Goal: Transaction & Acquisition: Obtain resource

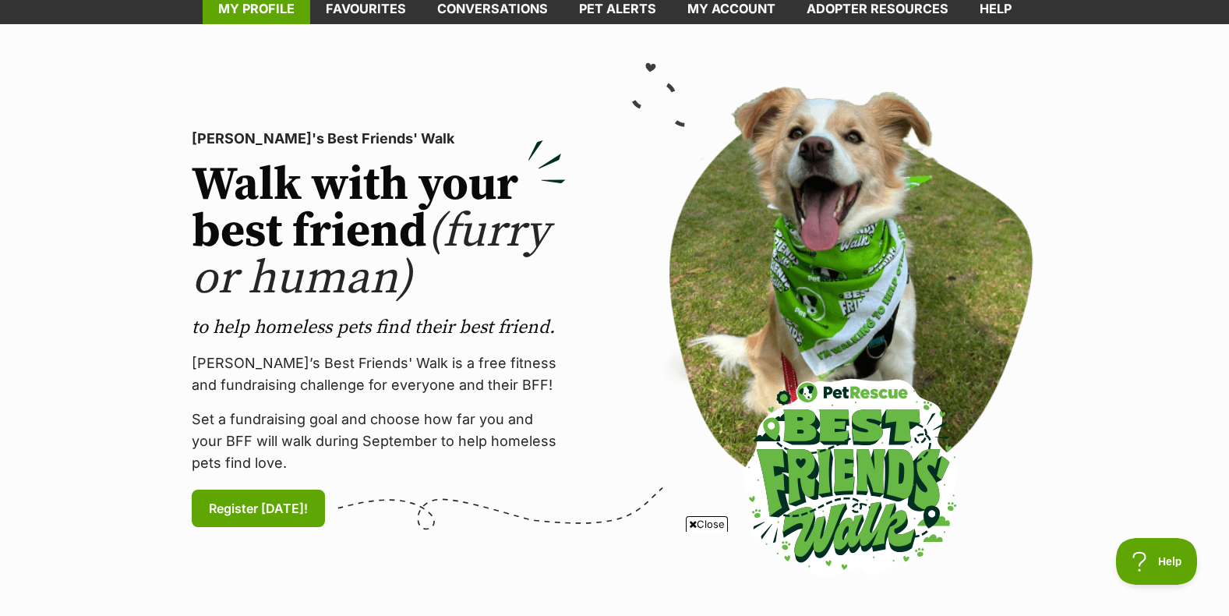
scroll to position [78, 0]
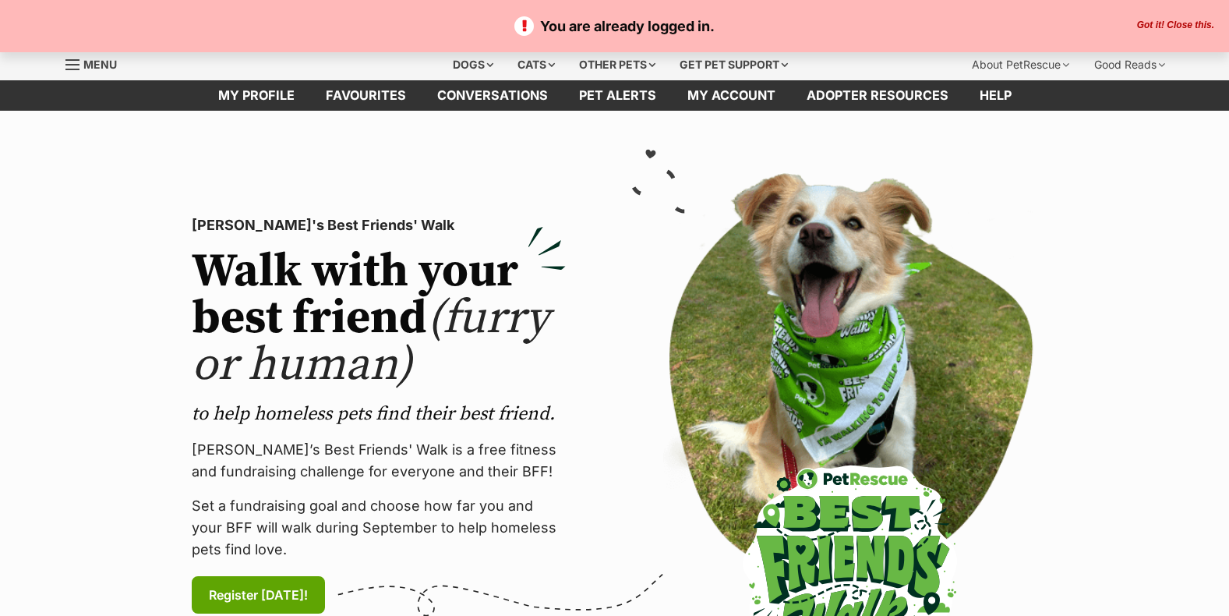
click at [1165, 23] on button "Got it! Close this." at bounding box center [1176, 25] width 87 height 12
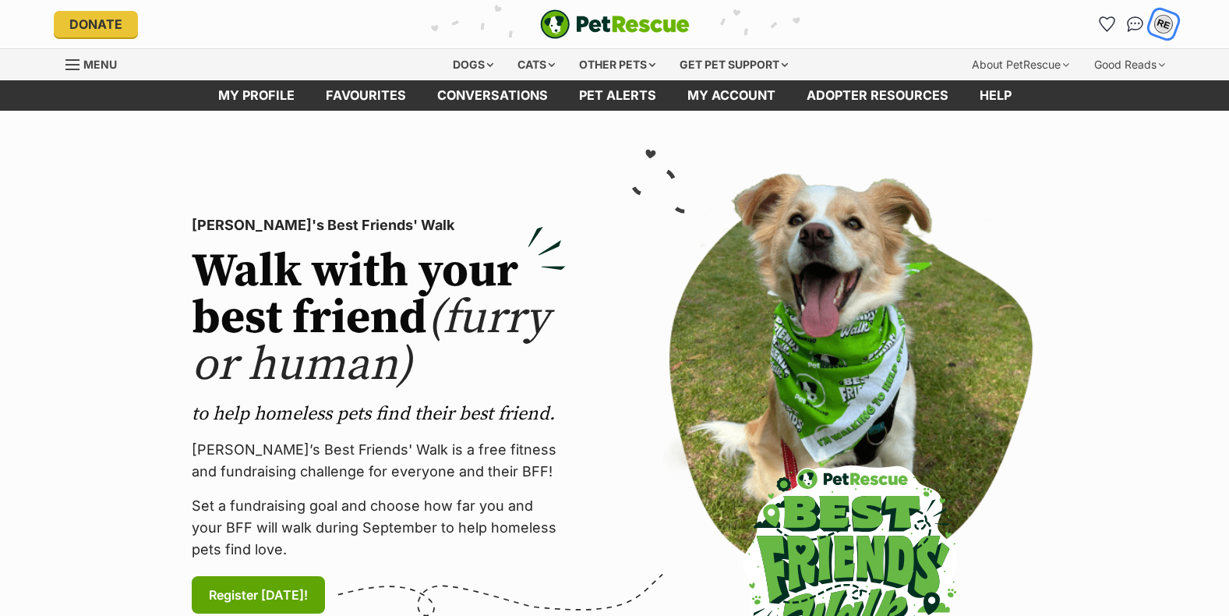
click at [1160, 25] on div "RE" at bounding box center [1164, 24] width 20 height 20
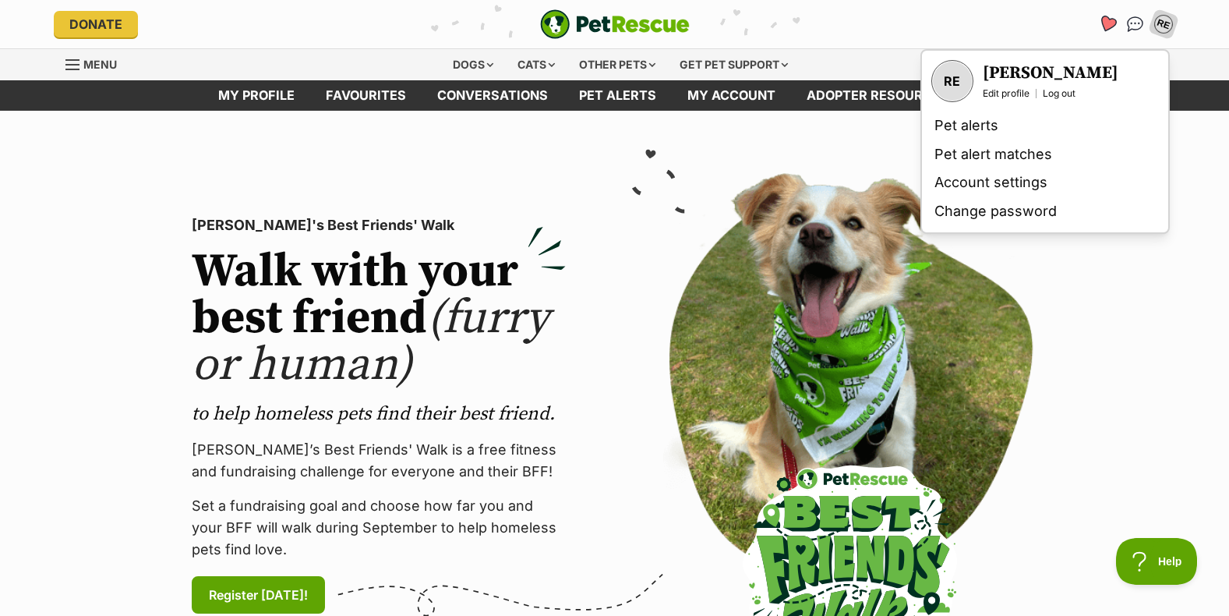
click at [1105, 26] on icon "Favourites" at bounding box center [1107, 24] width 19 height 18
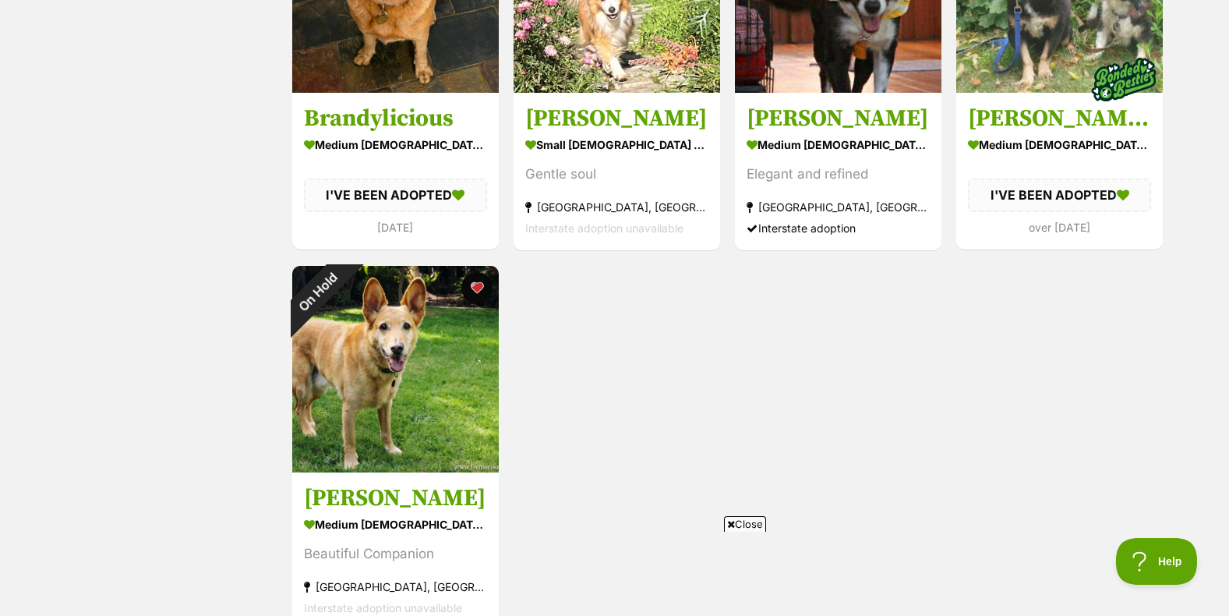
scroll to position [468, 0]
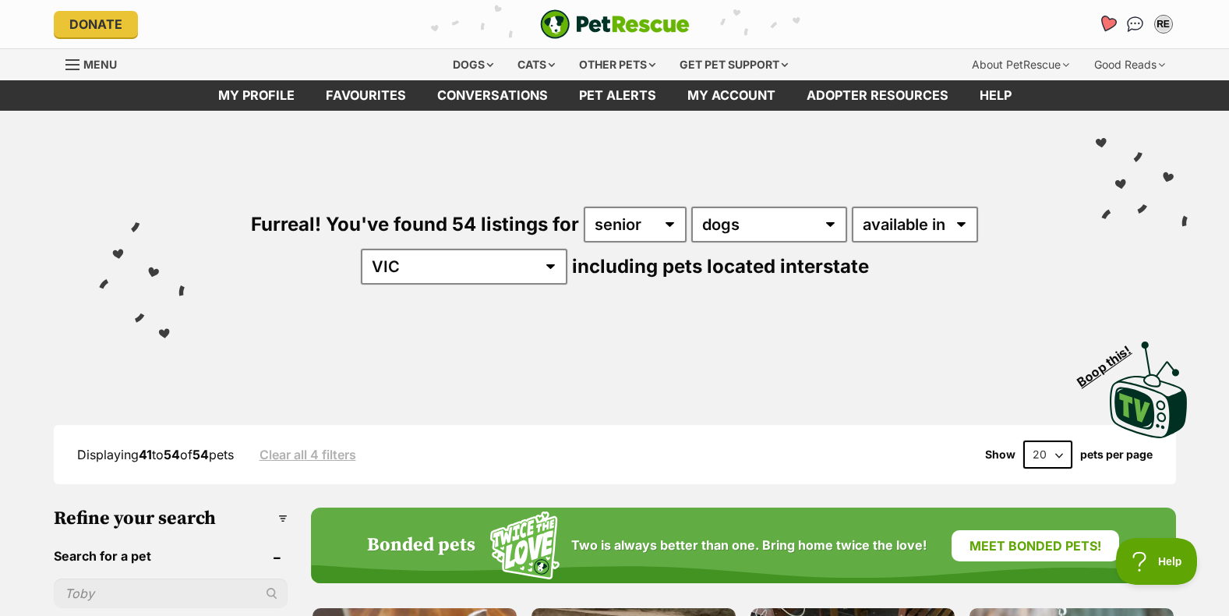
click at [1109, 22] on icon "Favourites" at bounding box center [1107, 24] width 19 height 18
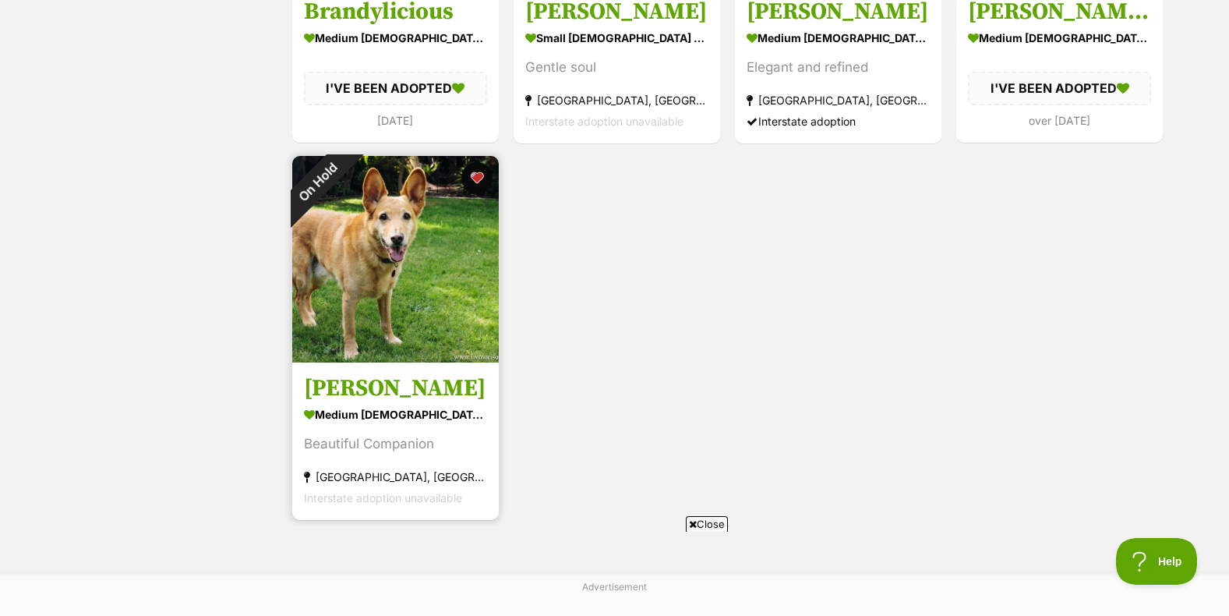
scroll to position [546, 0]
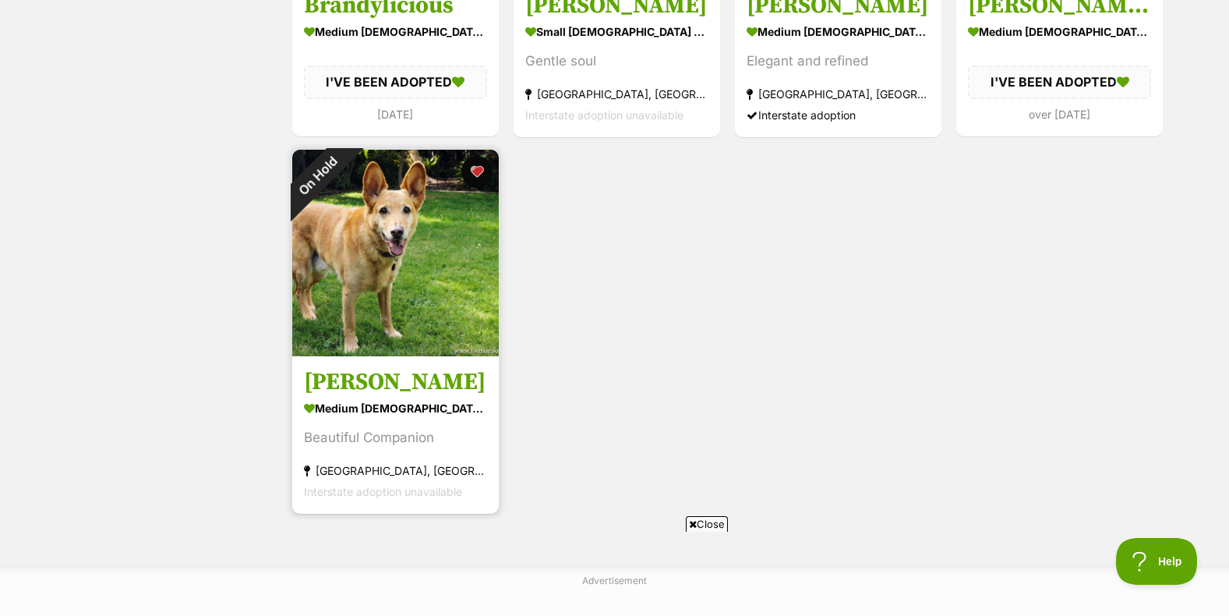
click at [377, 382] on h3 "[PERSON_NAME]" at bounding box center [395, 382] width 183 height 30
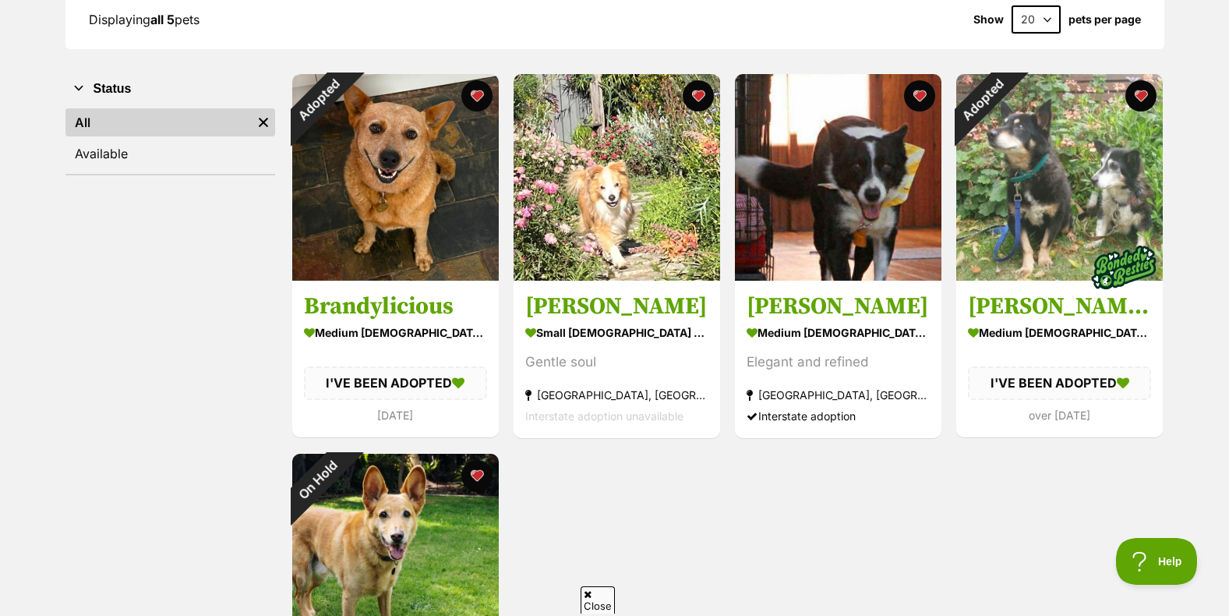
scroll to position [234, 0]
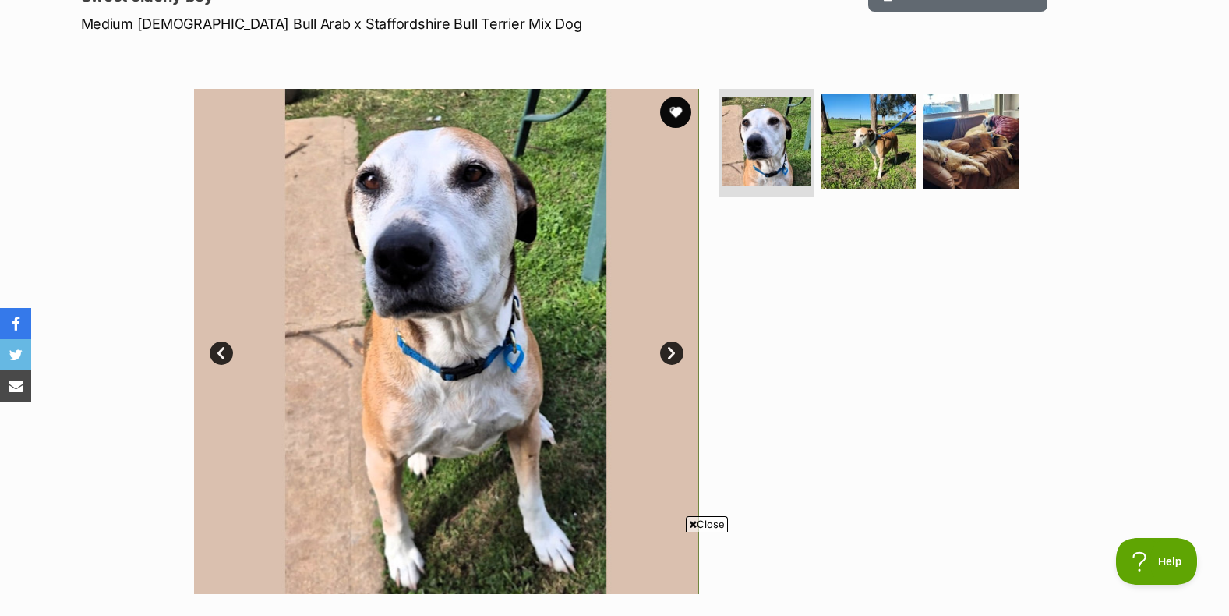
scroll to position [234, 0]
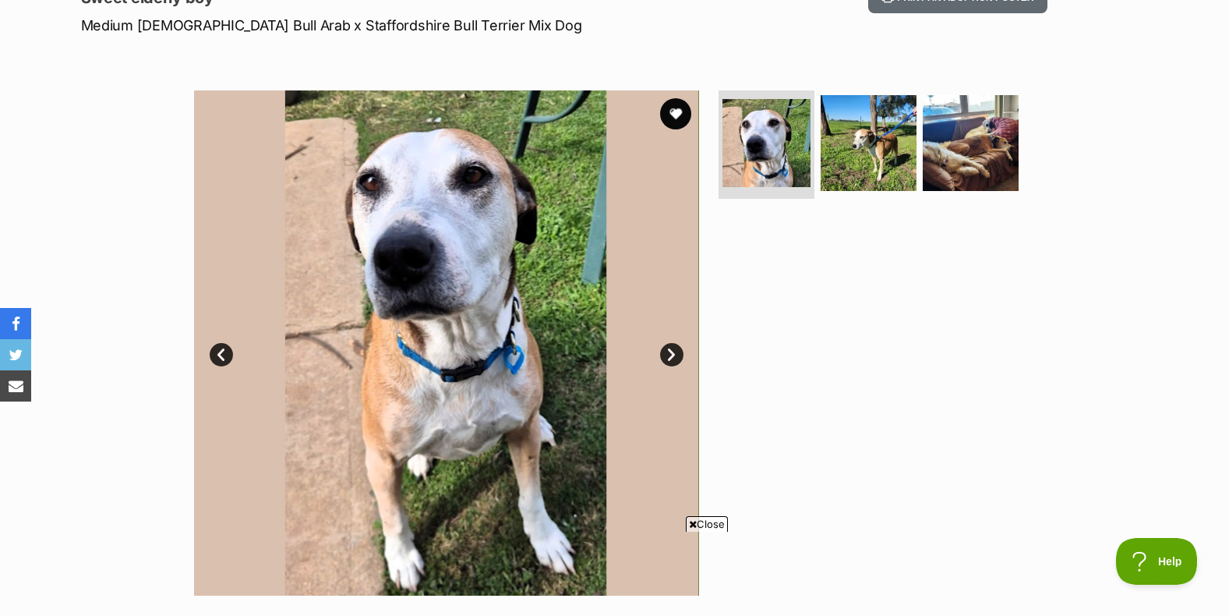
click at [666, 354] on link "Next" at bounding box center [671, 354] width 23 height 23
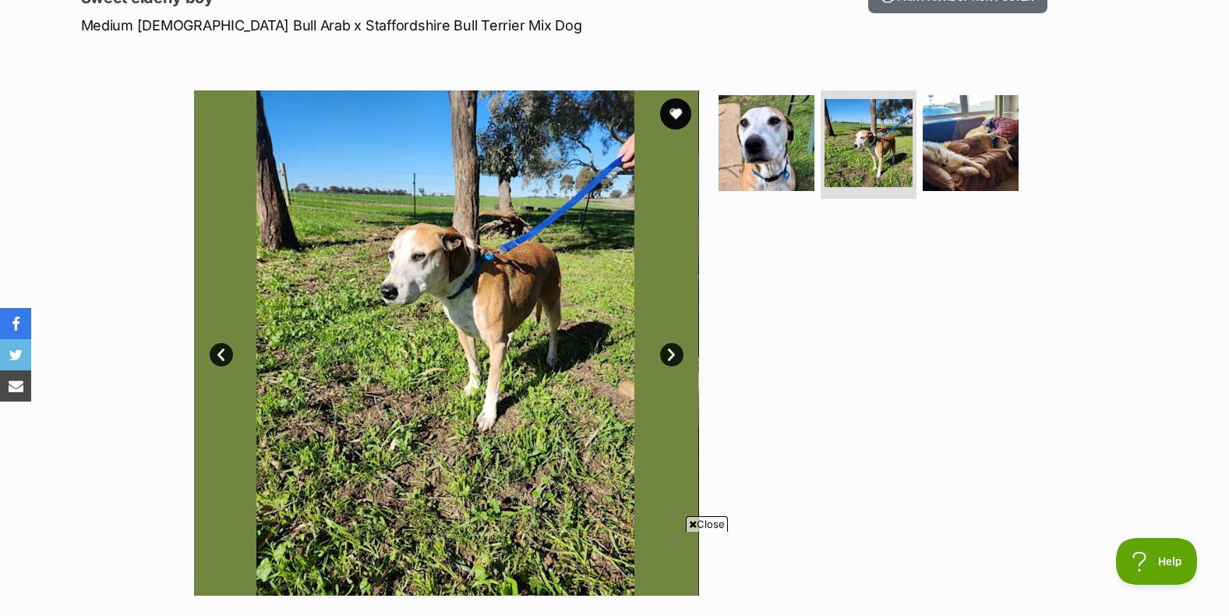
click at [666, 354] on link "Next" at bounding box center [671, 354] width 23 height 23
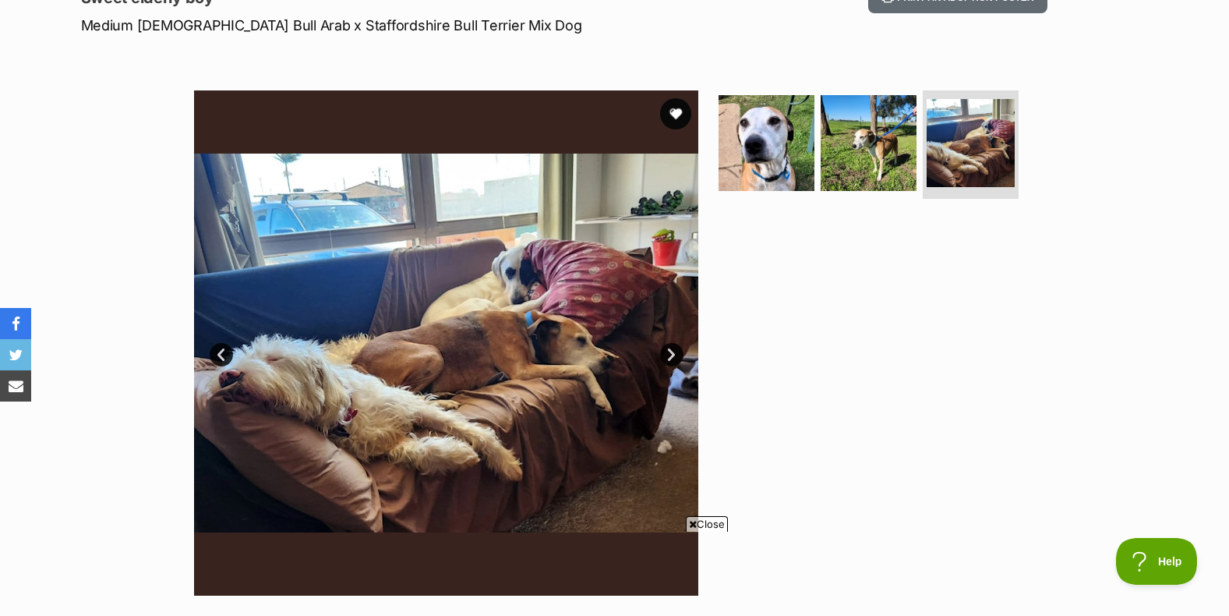
click at [666, 354] on link "Next" at bounding box center [671, 354] width 23 height 23
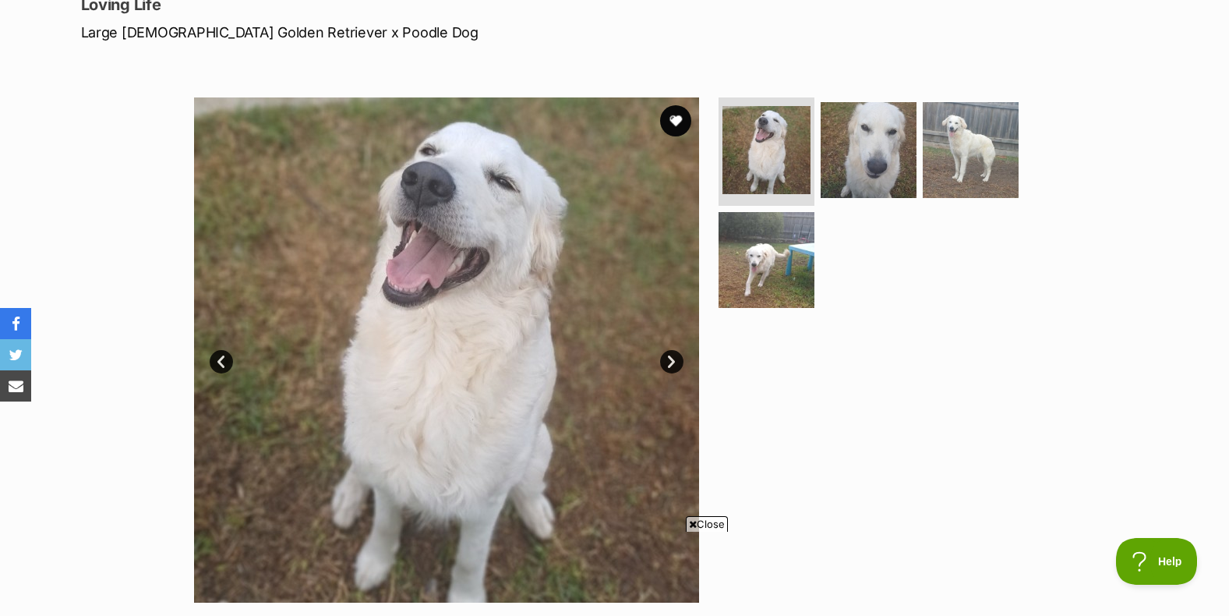
scroll to position [312, 0]
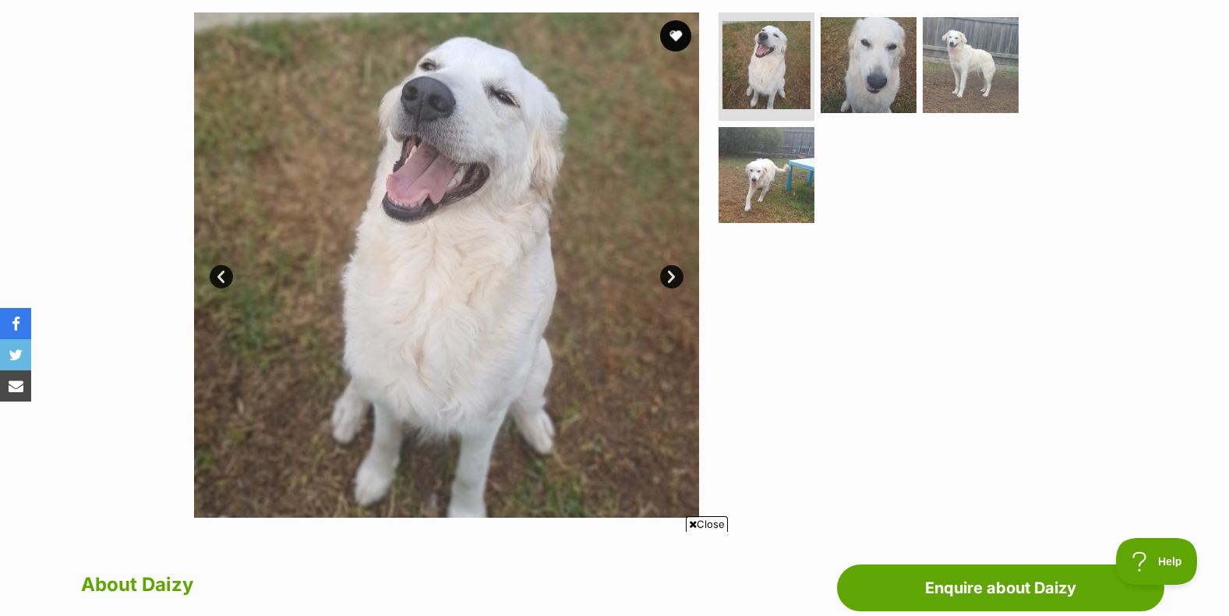
click at [665, 274] on link "Next" at bounding box center [671, 276] width 23 height 23
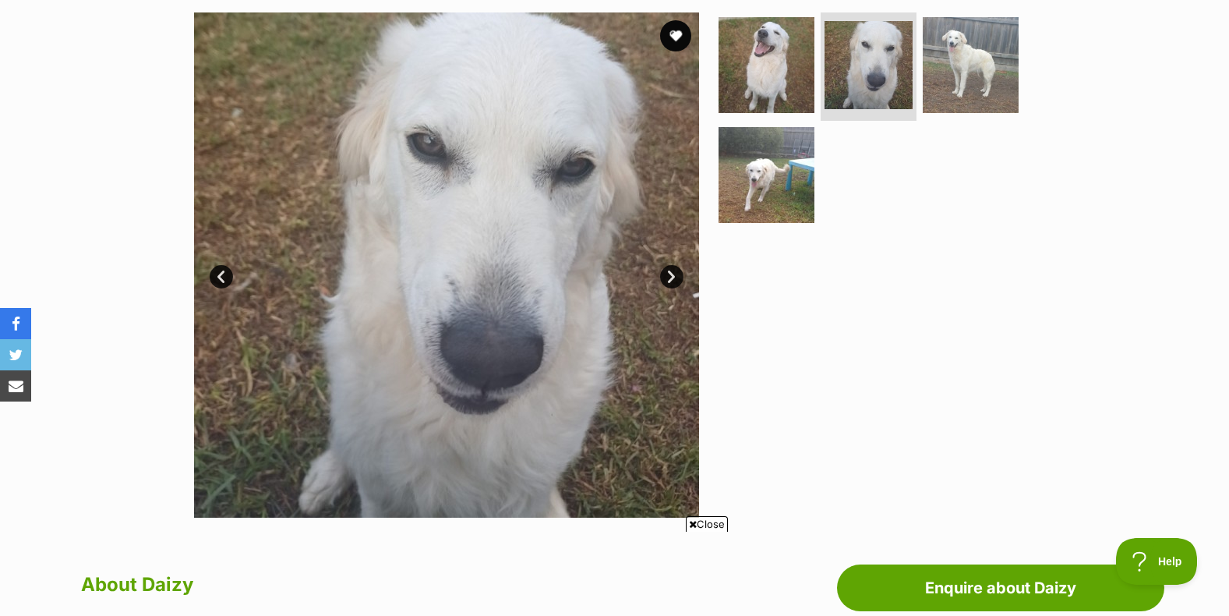
click at [667, 272] on link "Next" at bounding box center [671, 276] width 23 height 23
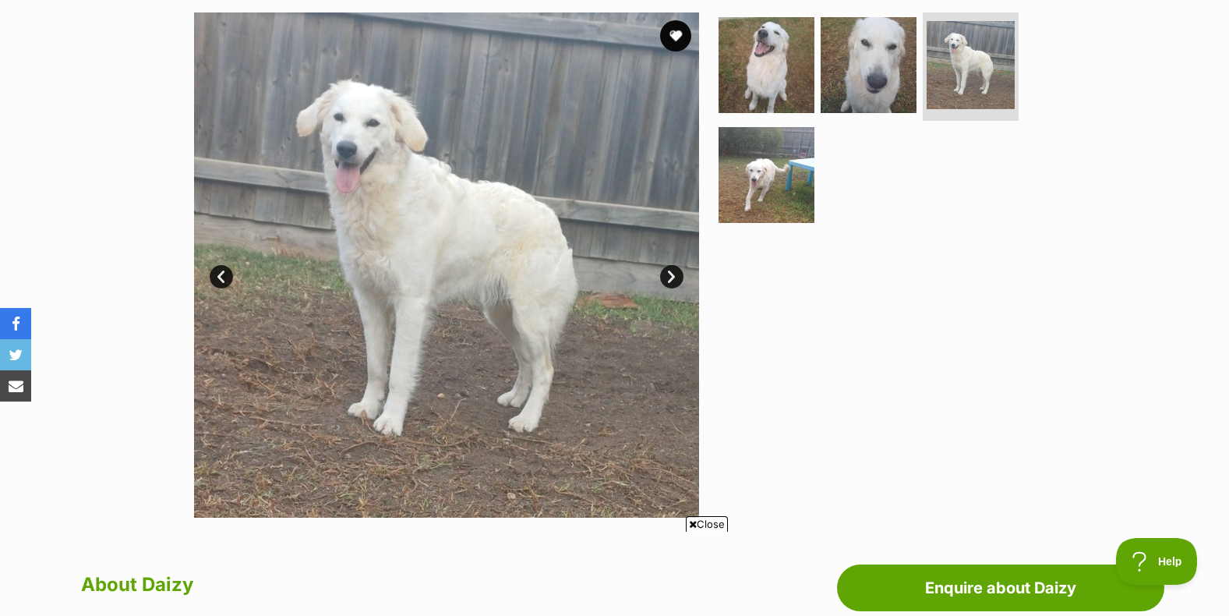
click at [667, 272] on link "Next" at bounding box center [671, 276] width 23 height 23
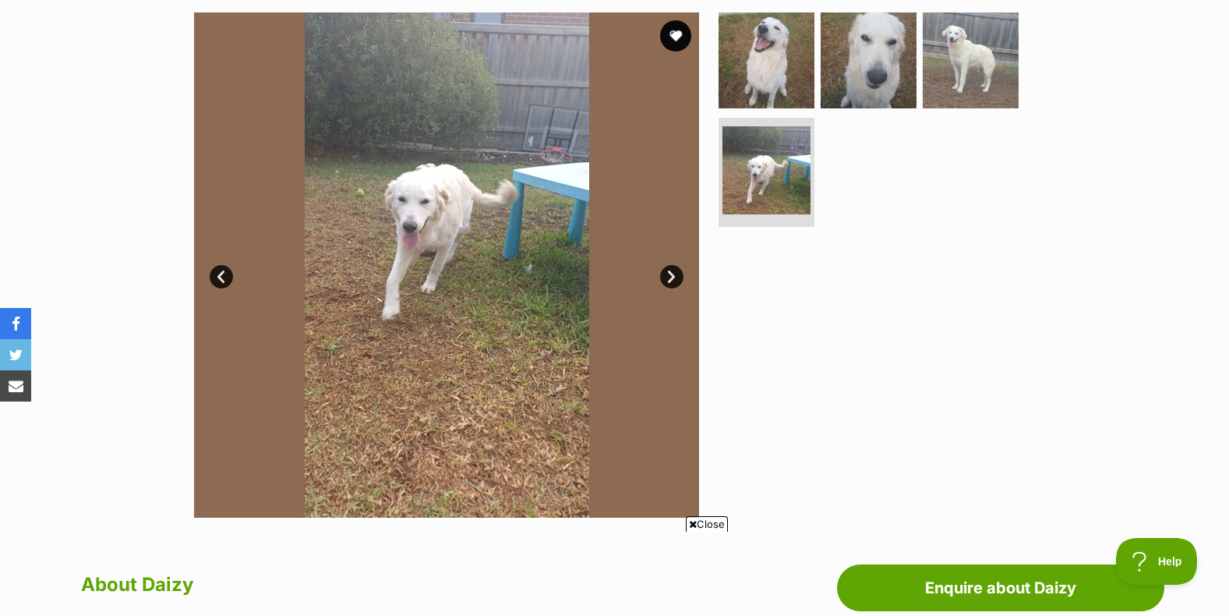
click at [667, 272] on link "Next" at bounding box center [671, 276] width 23 height 23
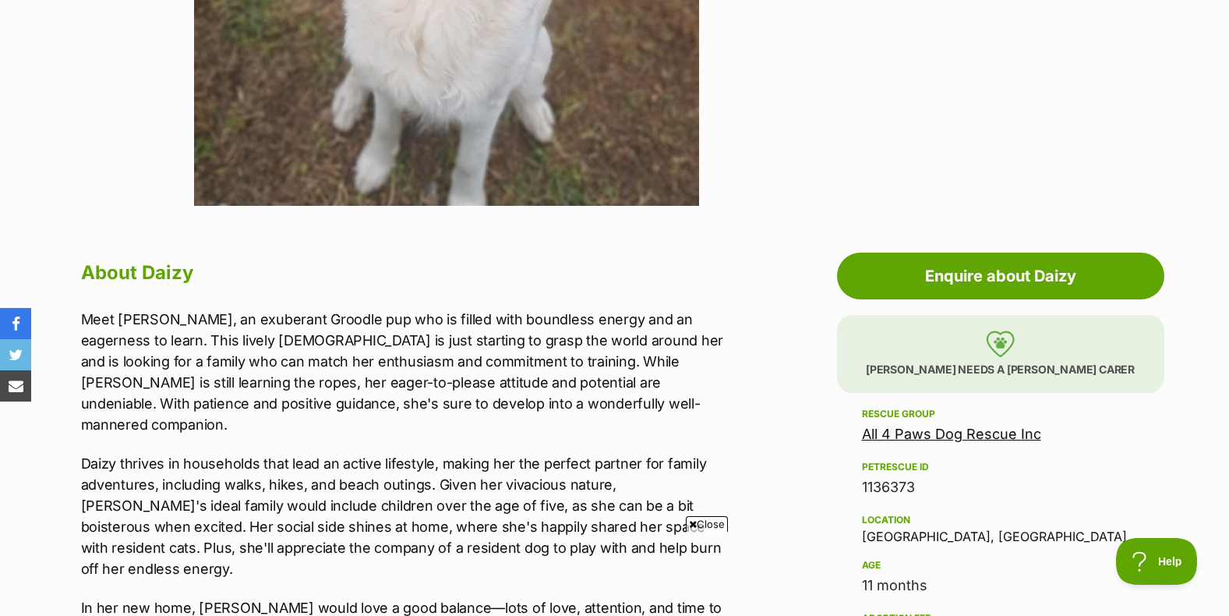
scroll to position [858, 0]
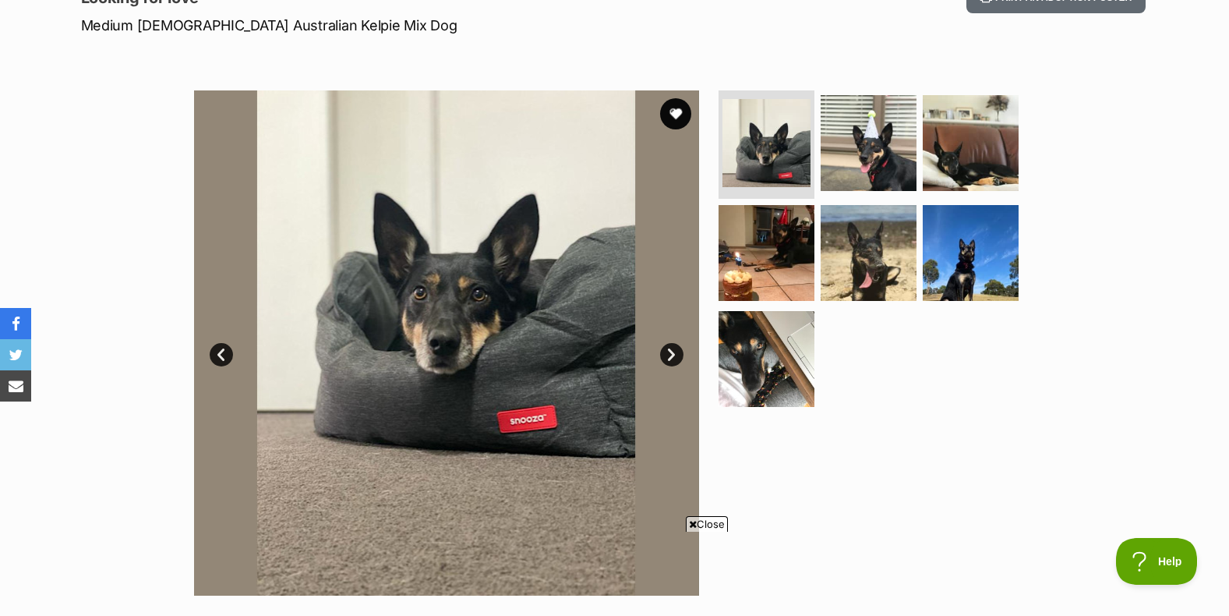
click at [674, 357] on link "Next" at bounding box center [671, 354] width 23 height 23
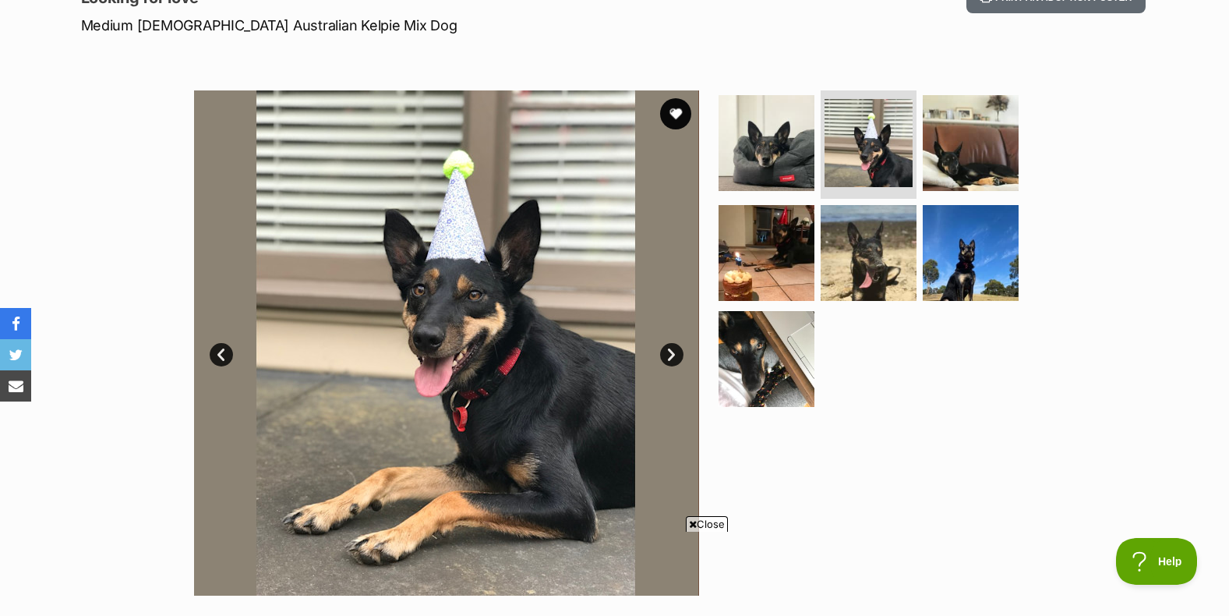
click at [674, 357] on link "Next" at bounding box center [671, 354] width 23 height 23
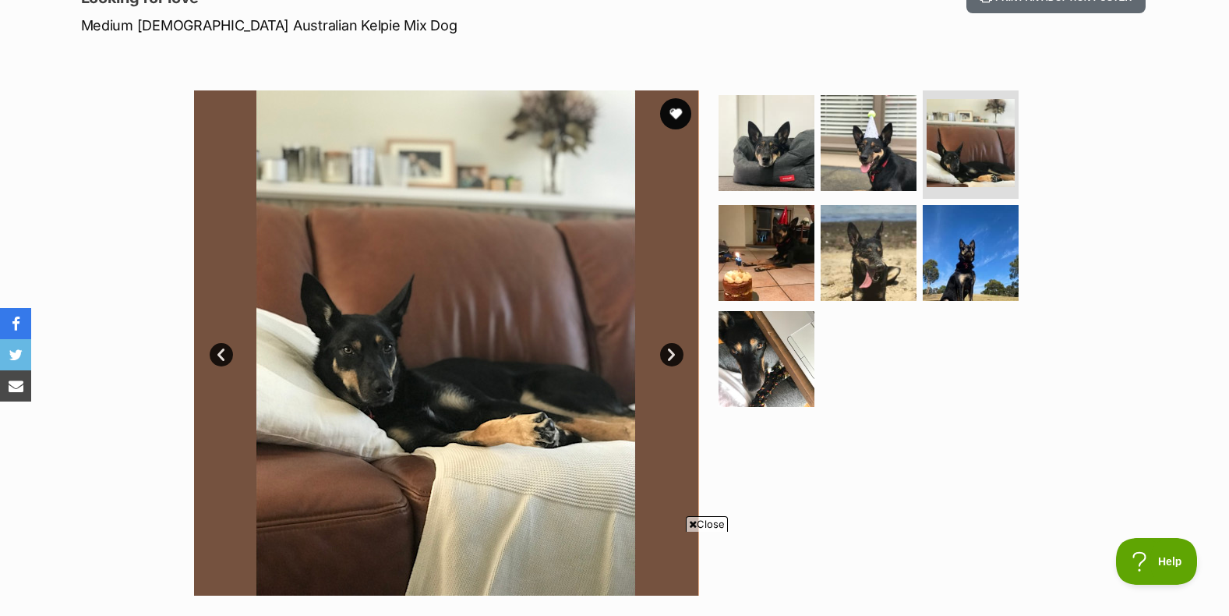
click at [674, 357] on link "Next" at bounding box center [671, 354] width 23 height 23
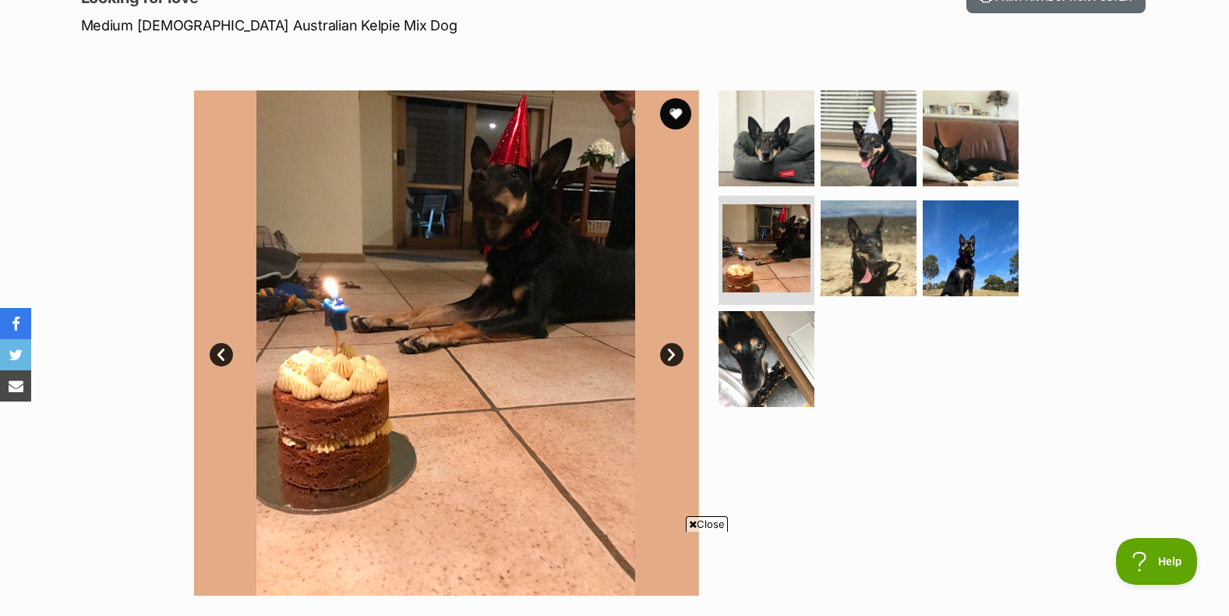
click at [674, 357] on link "Next" at bounding box center [671, 354] width 23 height 23
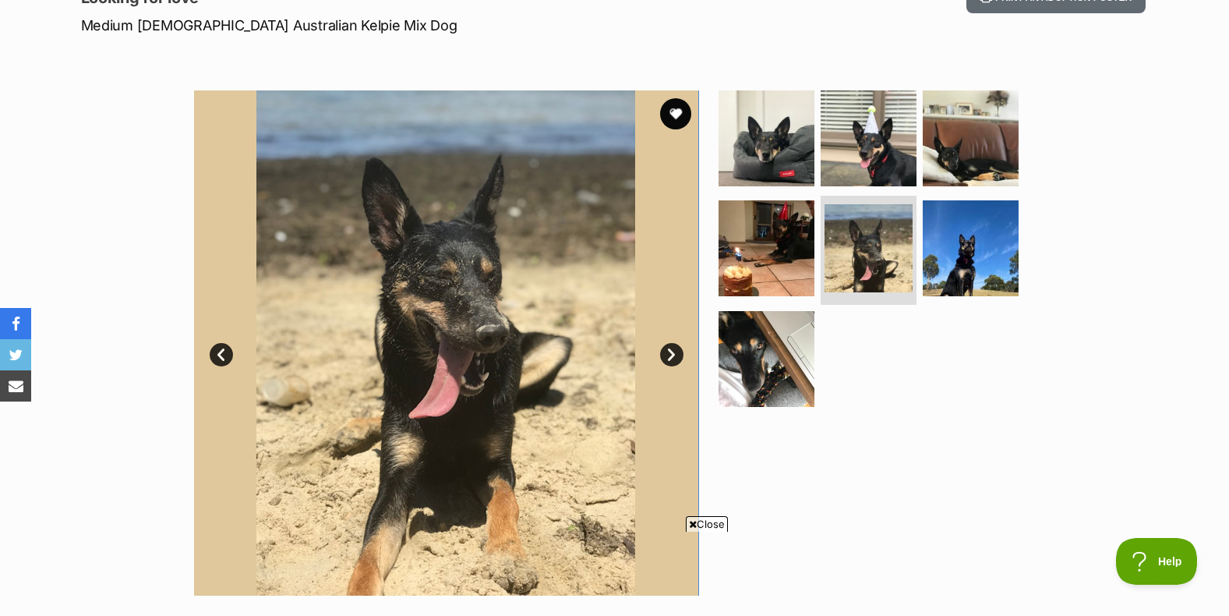
click at [674, 357] on link "Next" at bounding box center [671, 354] width 23 height 23
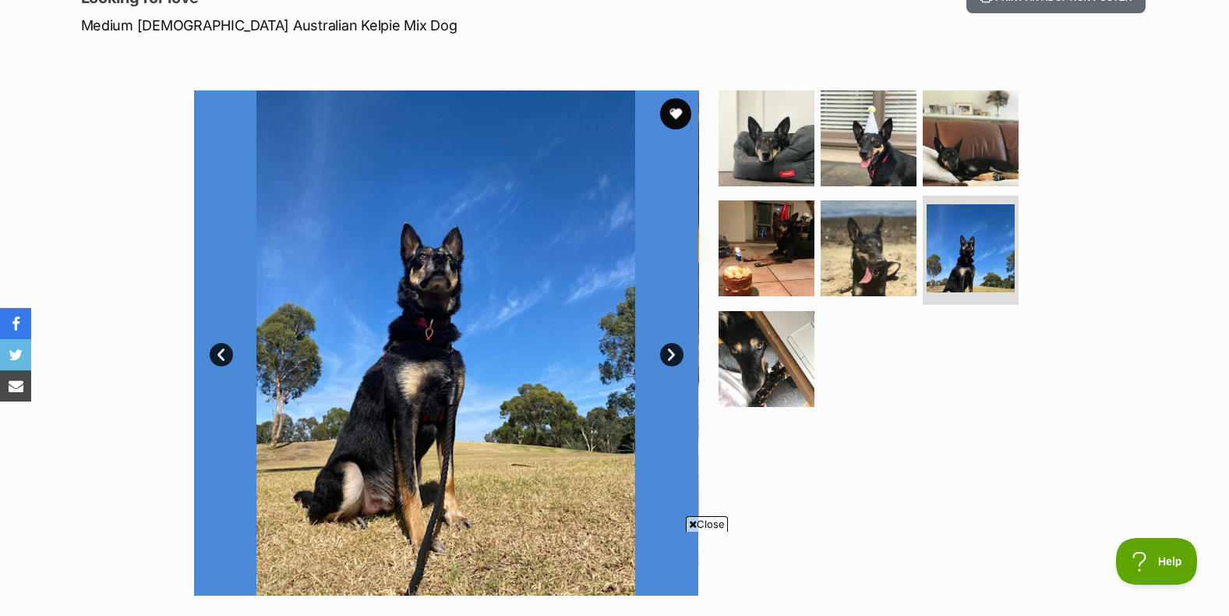
click at [674, 357] on link "Next" at bounding box center [671, 354] width 23 height 23
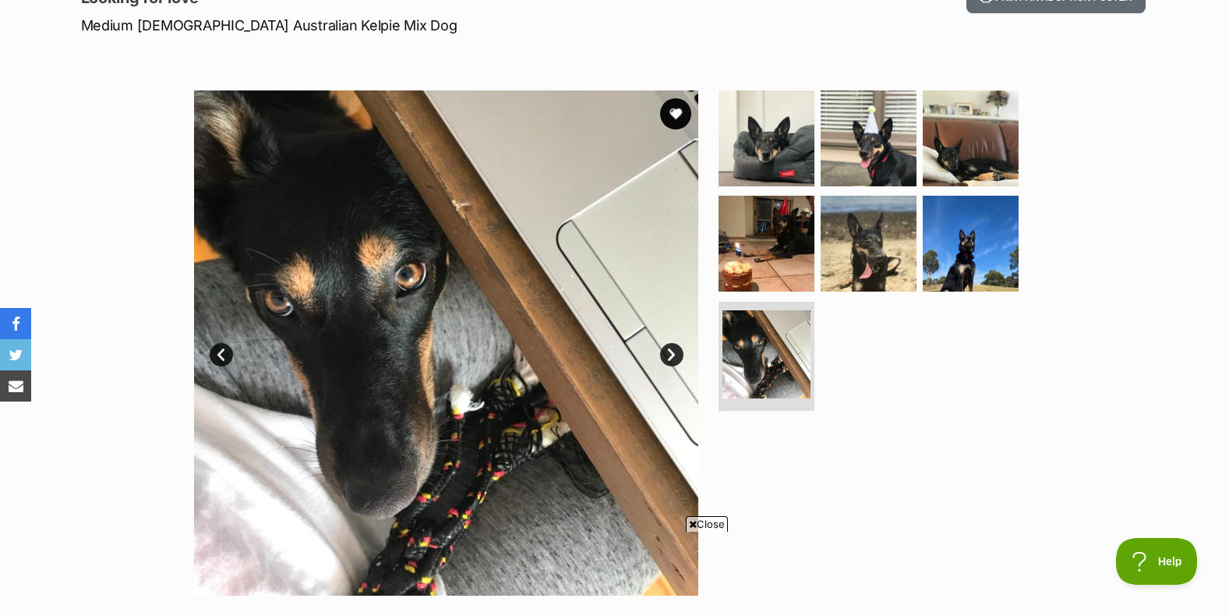
click at [674, 357] on link "Next" at bounding box center [671, 354] width 23 height 23
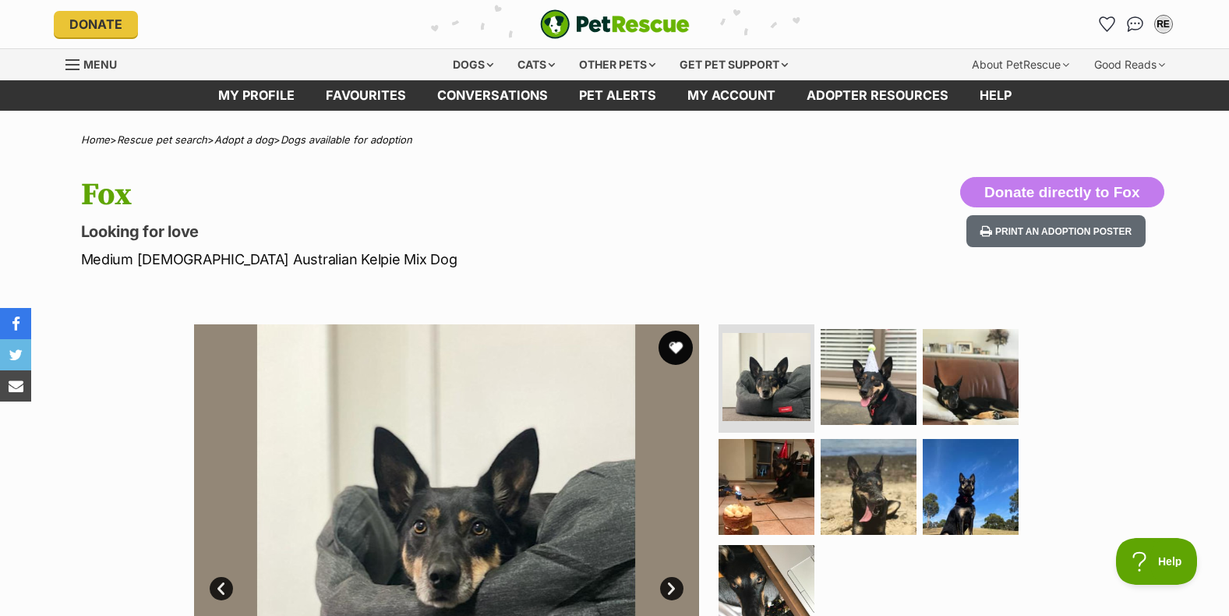
click at [674, 346] on button "favourite" at bounding box center [676, 348] width 34 height 34
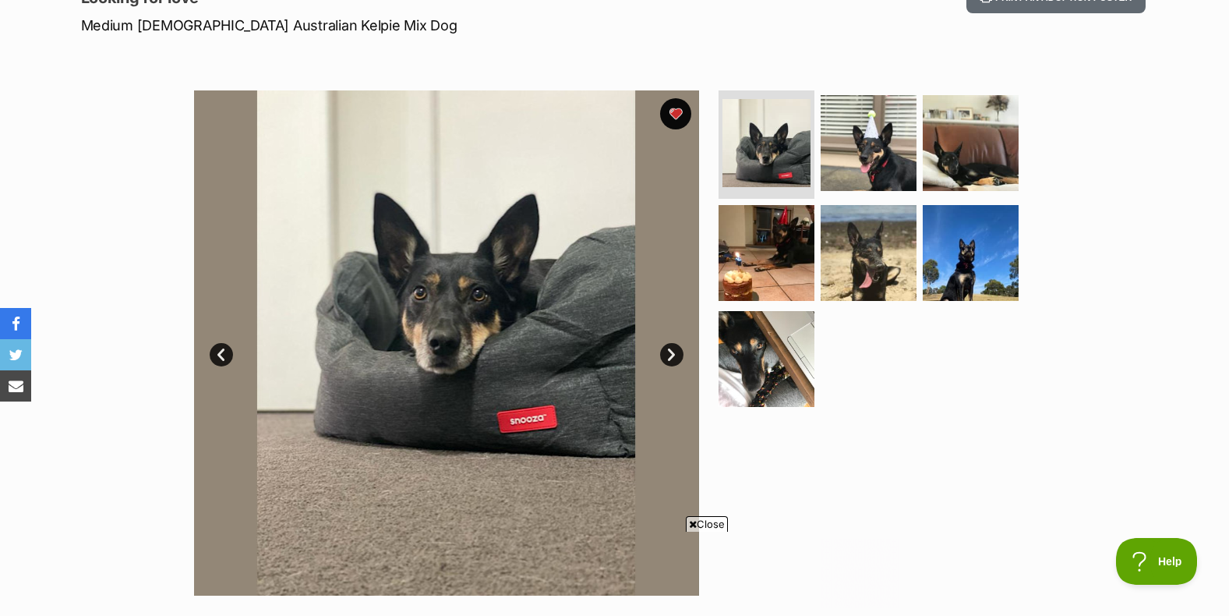
click at [669, 354] on link "Next" at bounding box center [671, 354] width 23 height 23
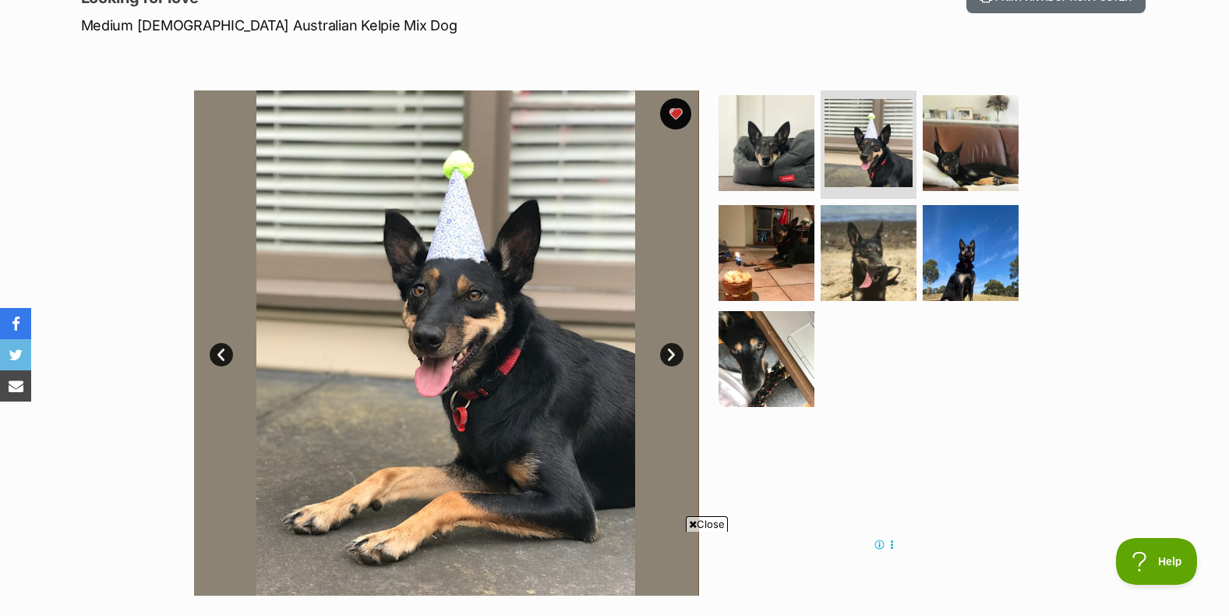
click at [669, 354] on link "Next" at bounding box center [671, 354] width 23 height 23
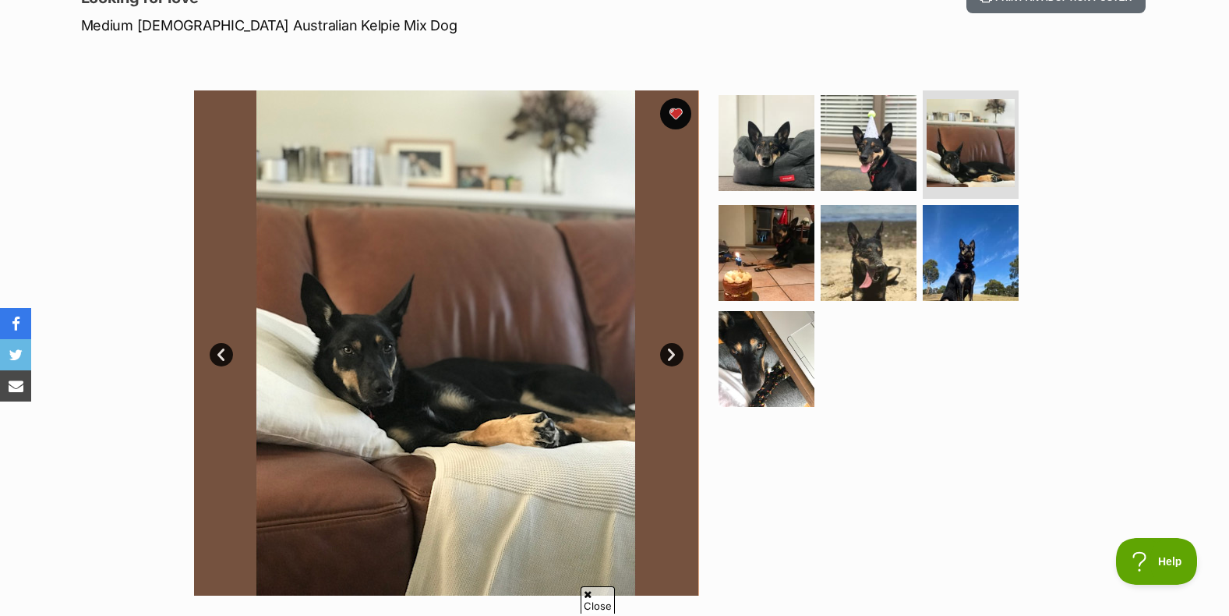
click at [668, 354] on link "Next" at bounding box center [671, 354] width 23 height 23
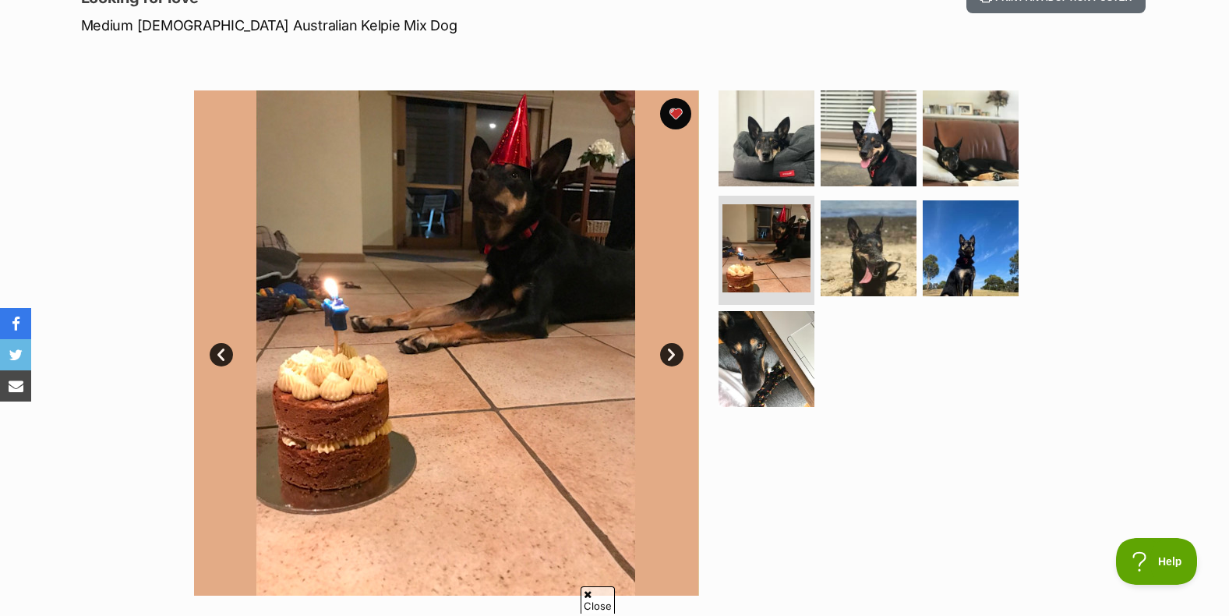
click at [668, 354] on link "Next" at bounding box center [671, 354] width 23 height 23
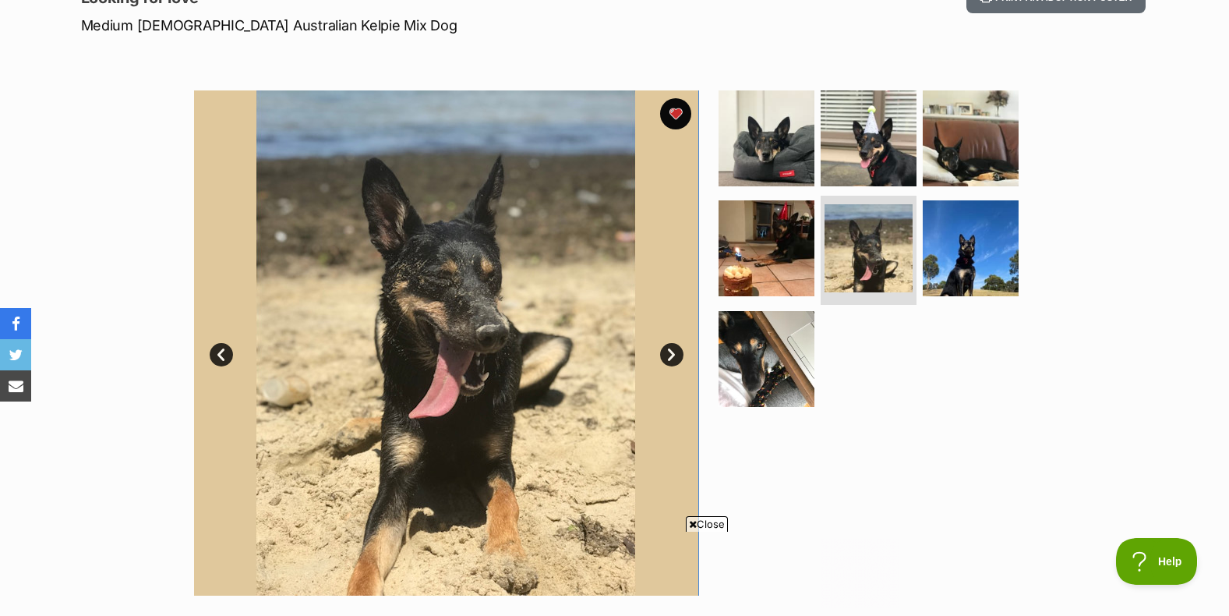
click at [668, 354] on link "Next" at bounding box center [671, 354] width 23 height 23
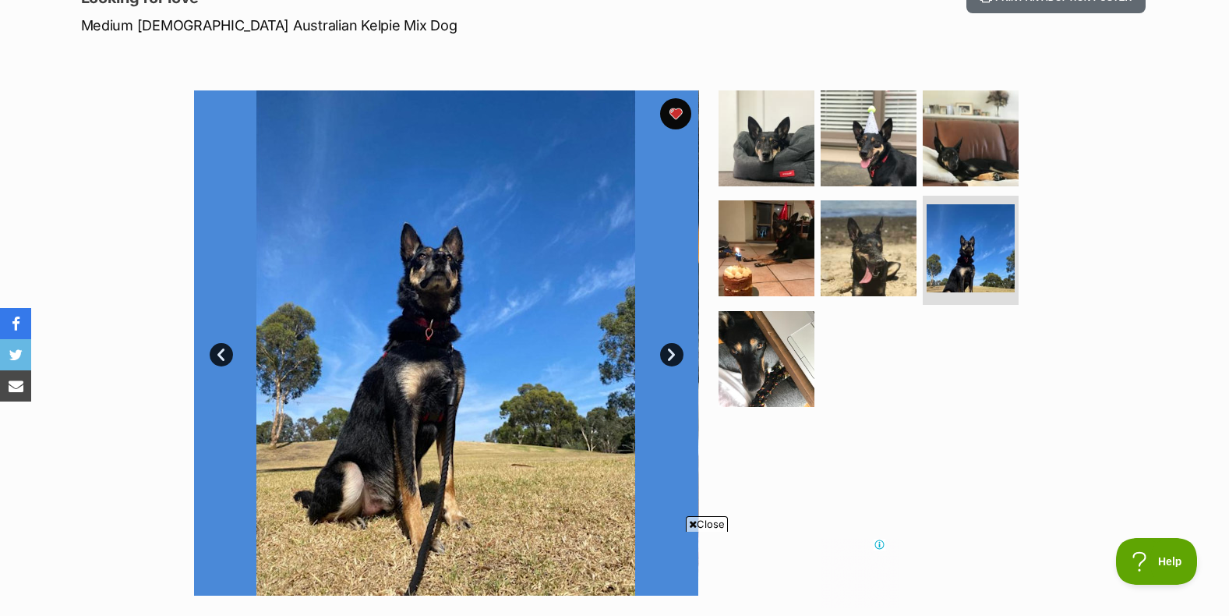
click at [668, 354] on link "Next" at bounding box center [671, 354] width 23 height 23
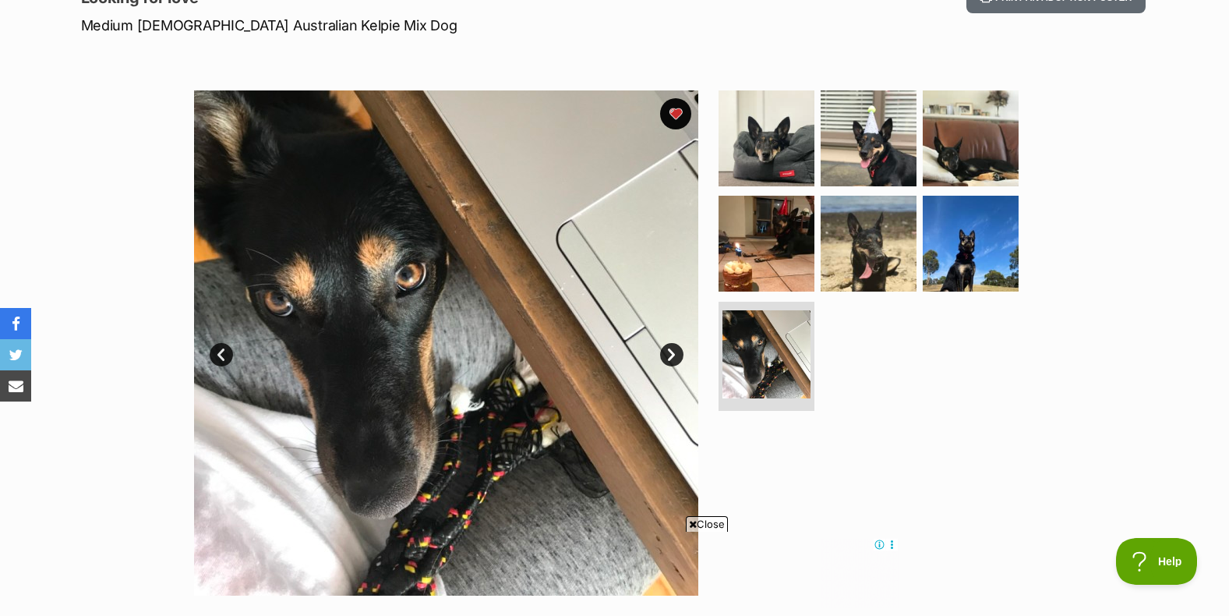
click at [668, 354] on link "Next" at bounding box center [671, 354] width 23 height 23
